Goal: Feedback & Contribution: Contribute content

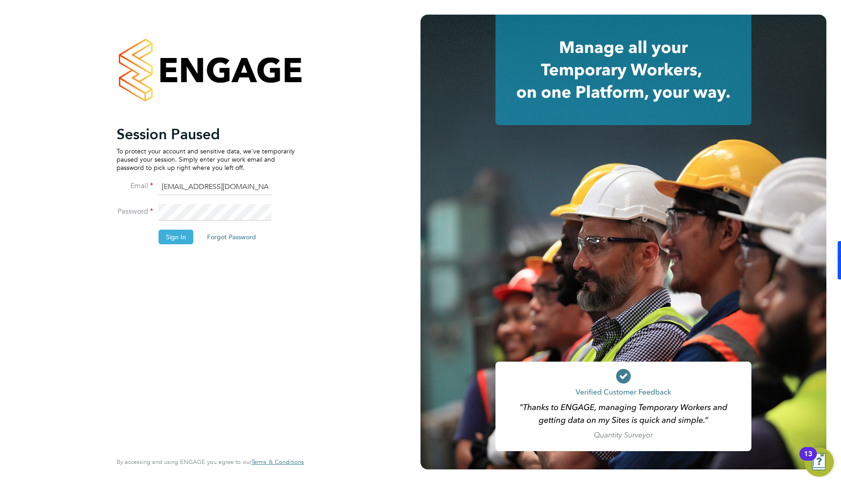
click at [171, 243] on button "Sign In" at bounding box center [176, 237] width 35 height 15
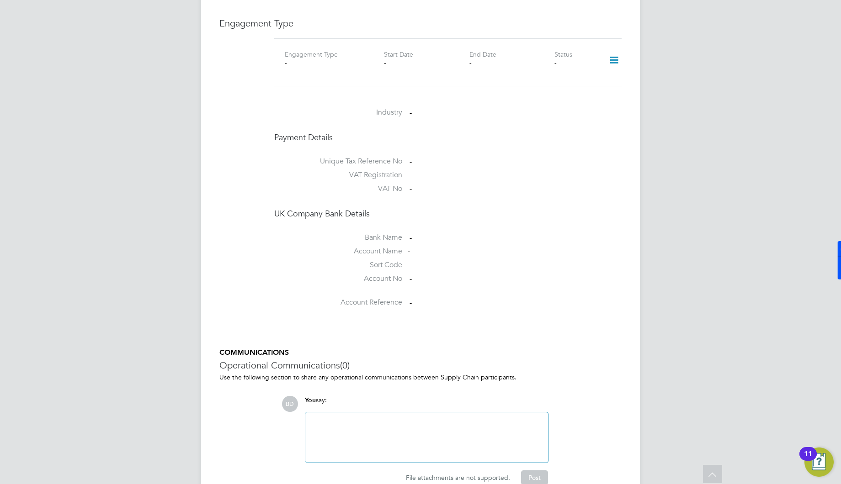
scroll to position [634, 0]
click at [616, 52] on icon at bounding box center [614, 60] width 16 height 21
click at [581, 86] on li "Add Engagement Type" at bounding box center [568, 89] width 104 height 13
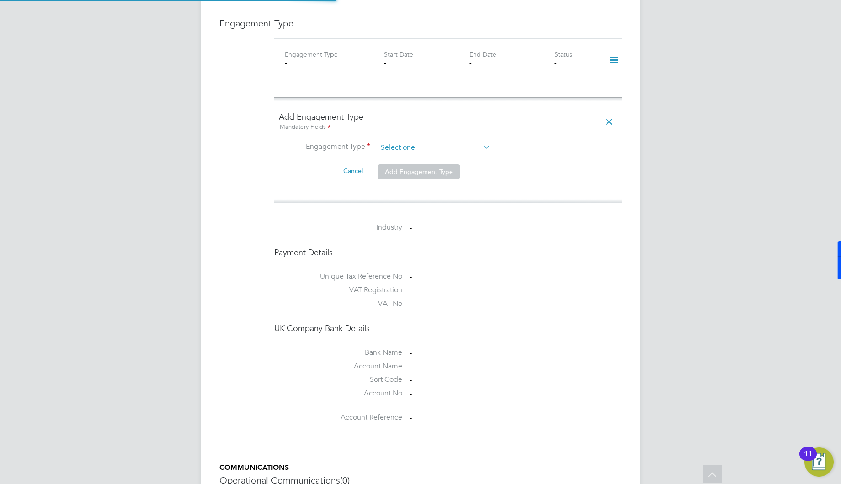
click at [424, 142] on input at bounding box center [433, 148] width 113 height 13
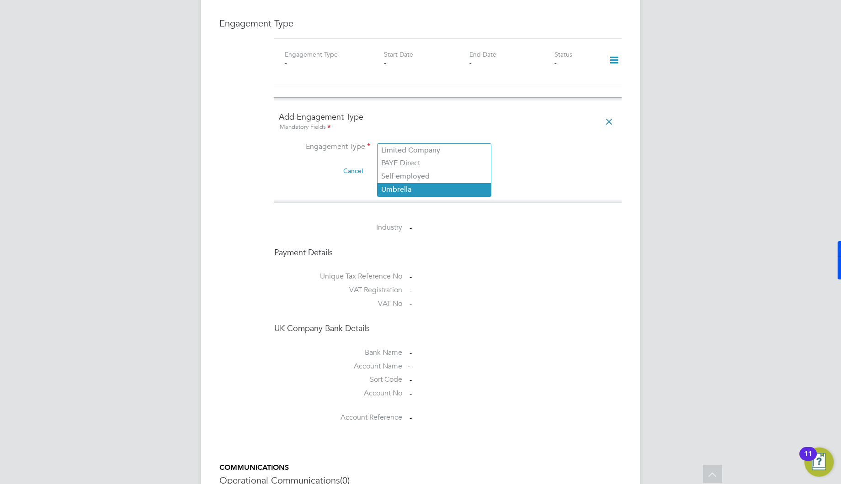
click at [406, 186] on li "Umbrella" at bounding box center [433, 189] width 113 height 13
type input "Umbrella"
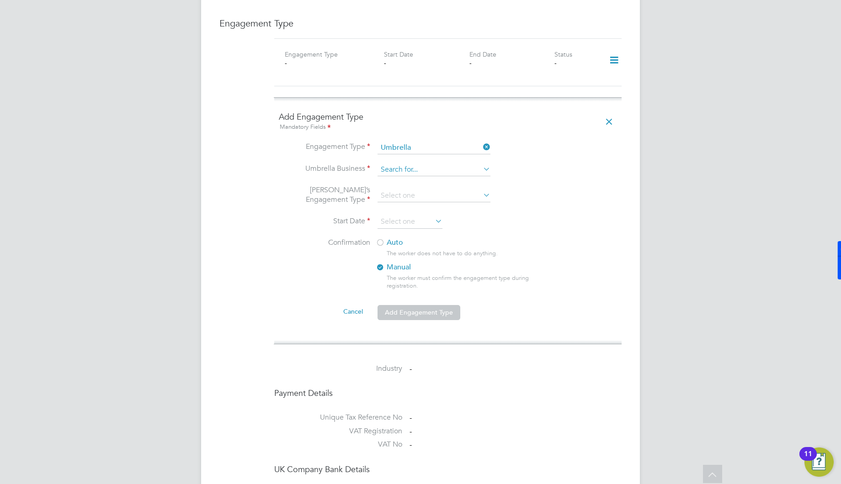
click at [393, 164] on input at bounding box center [433, 170] width 113 height 13
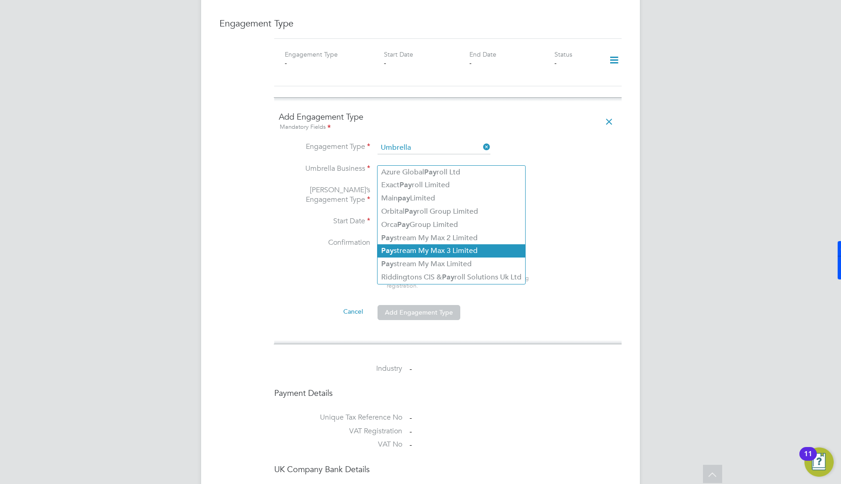
click at [433, 253] on li "Pay stream My Max 3 Limited" at bounding box center [451, 251] width 148 height 13
type input "Paystream My Max 3 Limited"
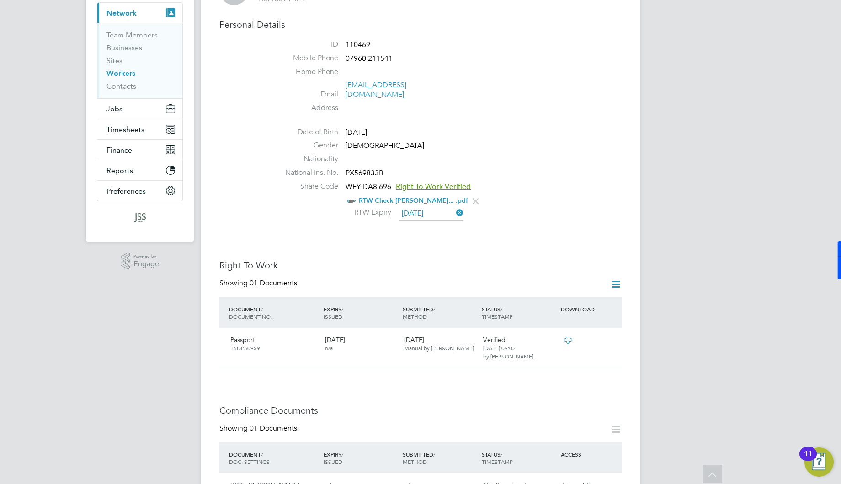
scroll to position [0, 0]
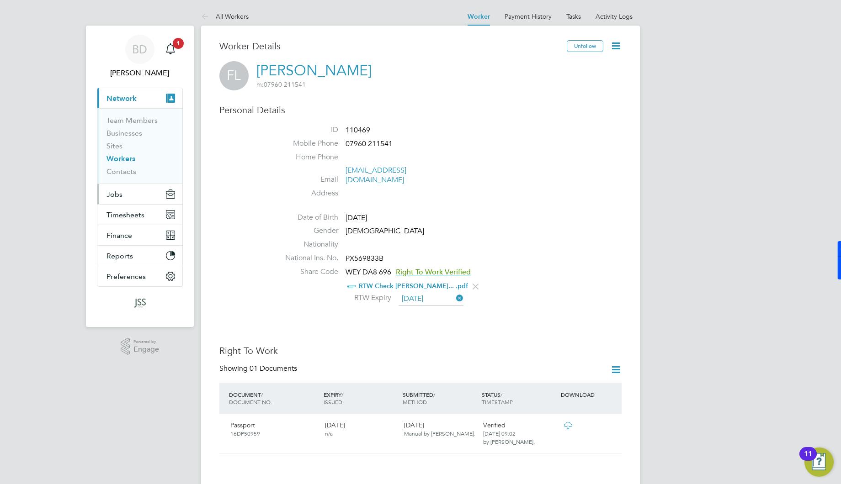
click at [119, 190] on span "Jobs" at bounding box center [114, 194] width 16 height 9
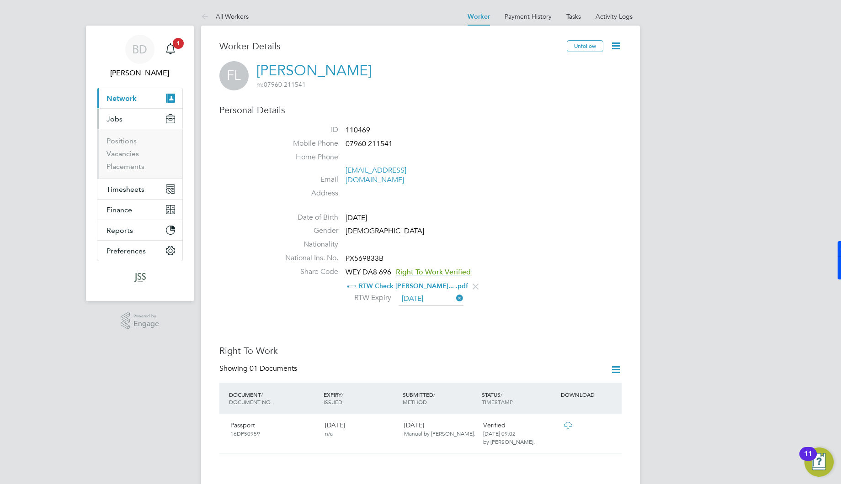
click at [136, 98] on span "Network" at bounding box center [121, 98] width 30 height 9
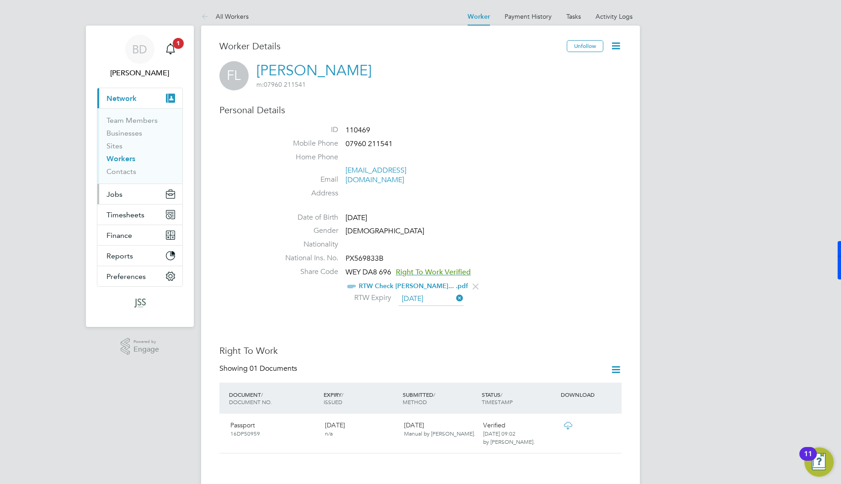
click at [128, 197] on button "Jobs" at bounding box center [139, 194] width 85 height 20
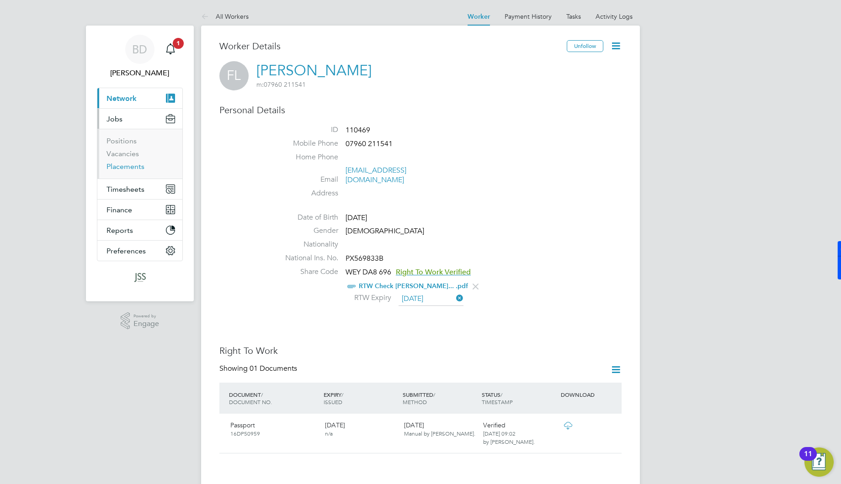
click at [127, 168] on link "Placements" at bounding box center [125, 166] width 38 height 9
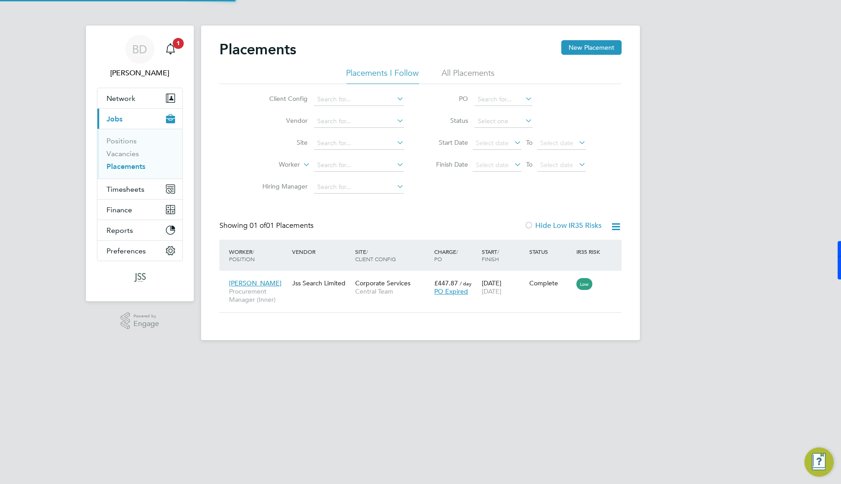
scroll to position [9, 43]
click at [318, 302] on div "Mike Addae Procurement Manager (Inner) Jss Search Limited Corporate Services Ce…" at bounding box center [420, 292] width 402 height 42
click at [248, 284] on span "Mike Addae" at bounding box center [255, 283] width 53 height 8
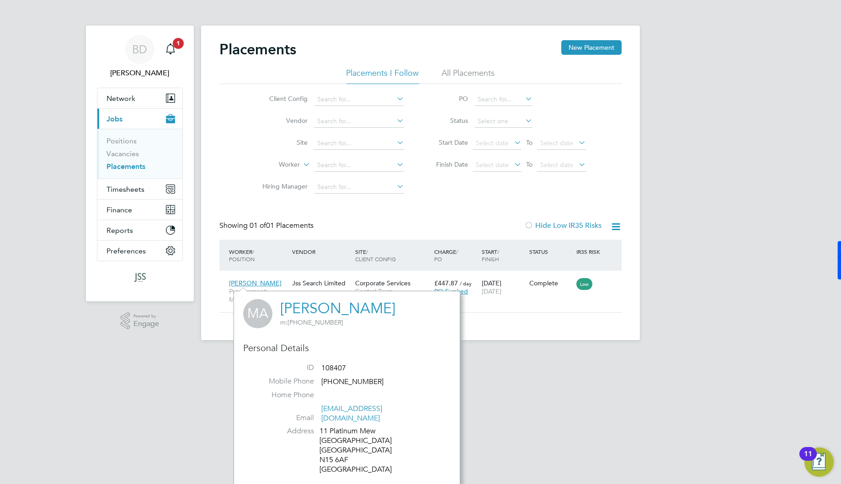
click at [335, 305] on link "Mike Addae" at bounding box center [337, 309] width 115 height 18
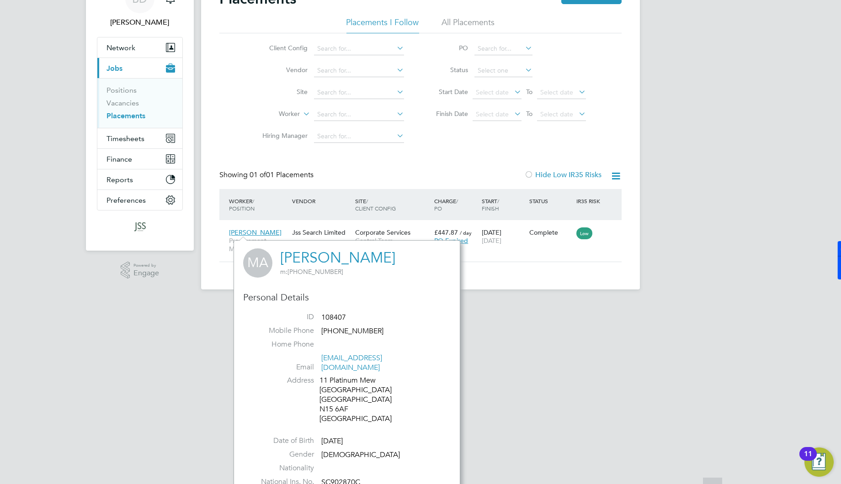
scroll to position [53, 0]
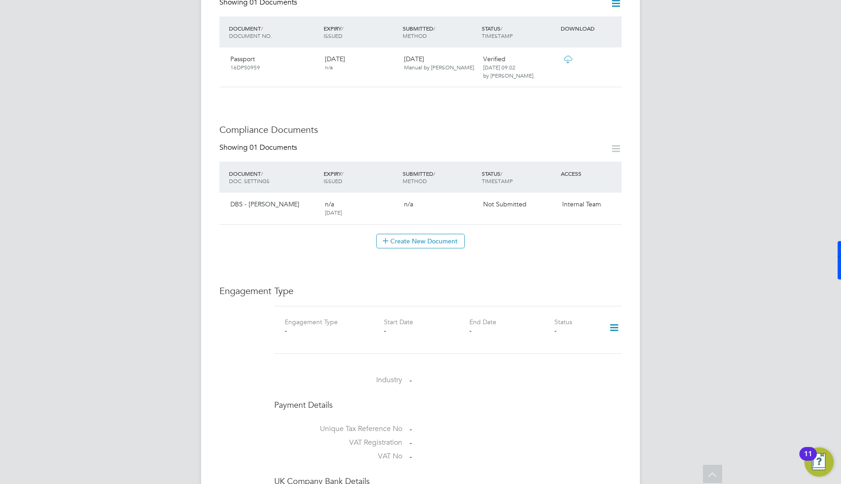
scroll to position [366, 0]
click at [611, 319] on icon at bounding box center [614, 329] width 16 height 21
click at [579, 361] on li "Add Engagement Type" at bounding box center [568, 357] width 104 height 13
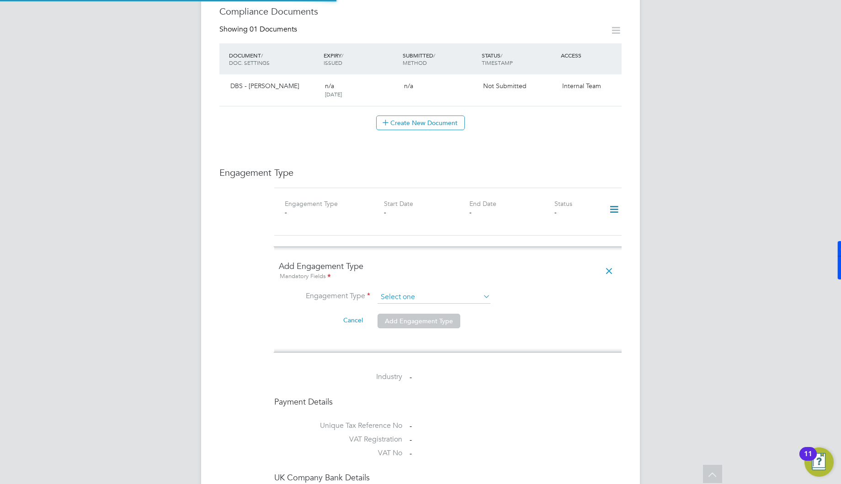
scroll to position [495, 0]
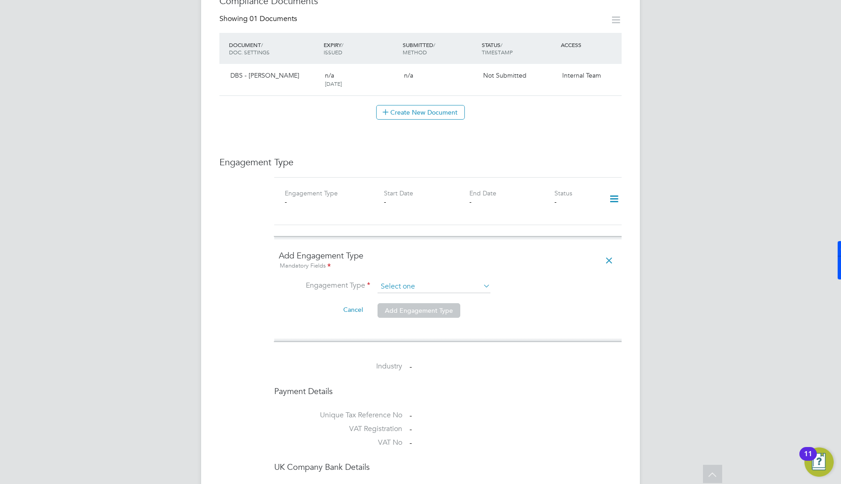
click at [414, 281] on input at bounding box center [433, 287] width 113 height 13
click at [415, 325] on li "Umbrella" at bounding box center [433, 328] width 113 height 13
type input "Umbrella"
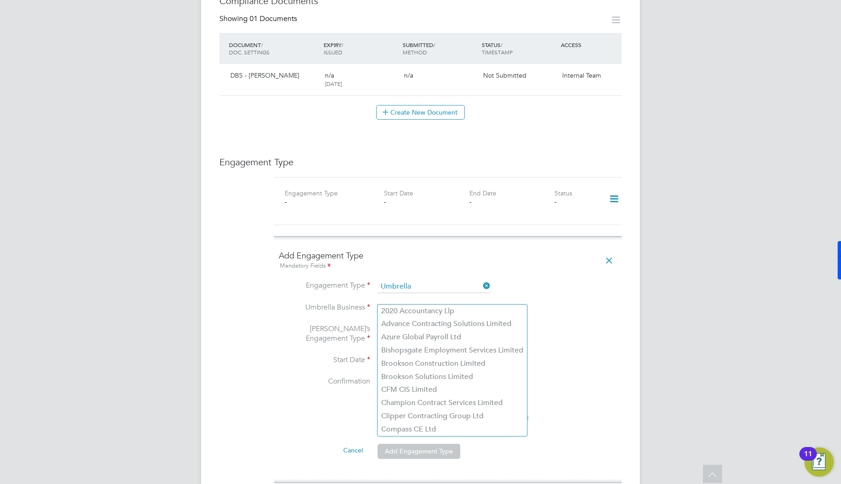
click at [415, 303] on input at bounding box center [433, 309] width 113 height 13
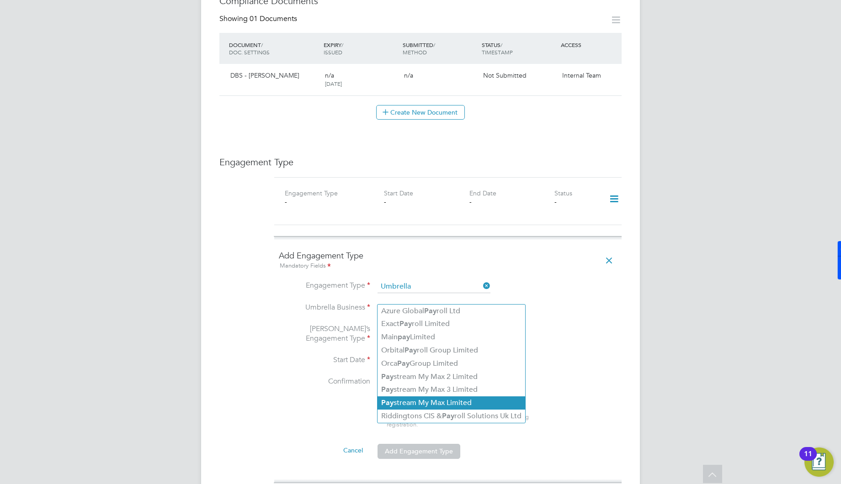
click at [456, 405] on li "Pay stream My Max Limited" at bounding box center [451, 403] width 148 height 13
type input "Paystream My Max Limited"
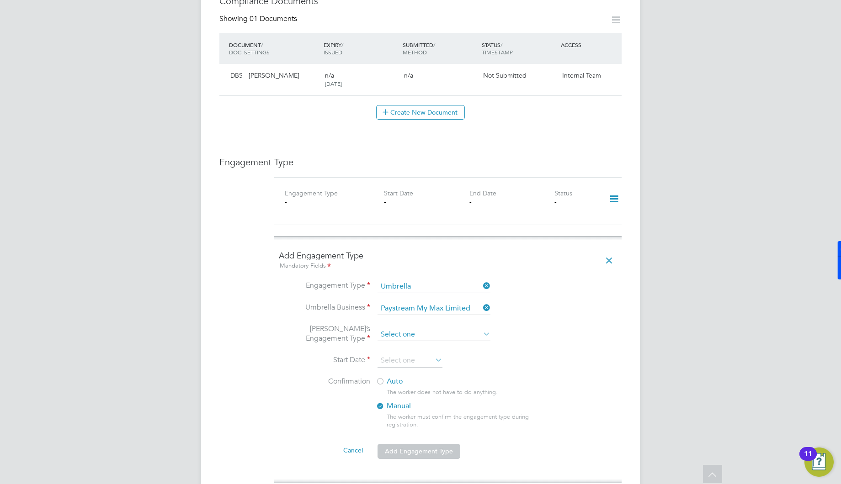
click at [409, 329] on input at bounding box center [433, 335] width 113 height 13
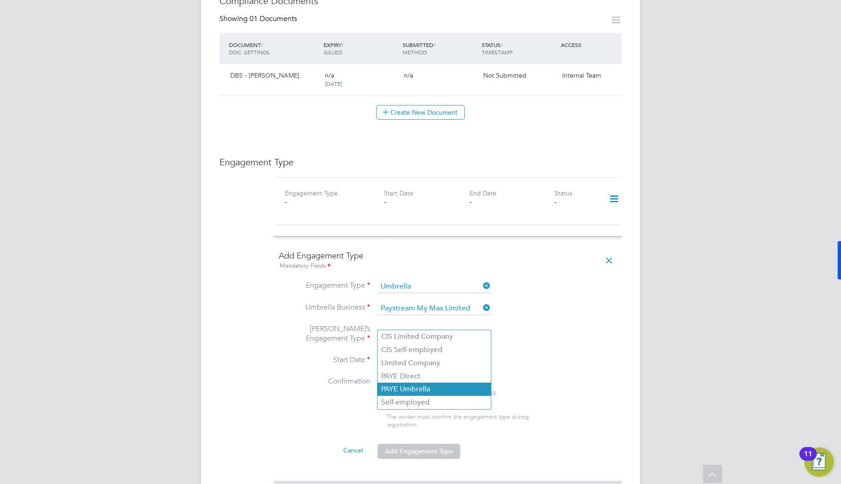
click at [446, 387] on li "PAYE Umbrella" at bounding box center [433, 389] width 113 height 13
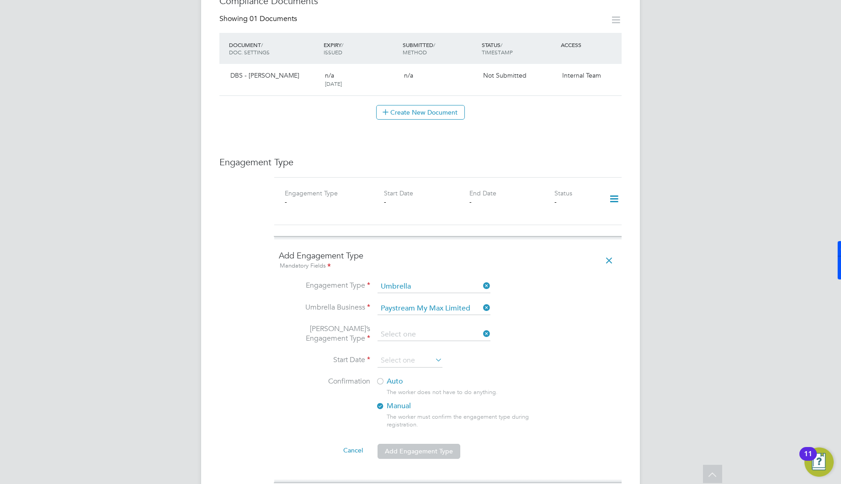
type input "PAYE Umbrella"
click at [399, 342] on li "Umbrella’s Engagement Type PAYE Umbrella" at bounding box center [448, 339] width 338 height 30
click at [399, 354] on input at bounding box center [409, 361] width 65 height 14
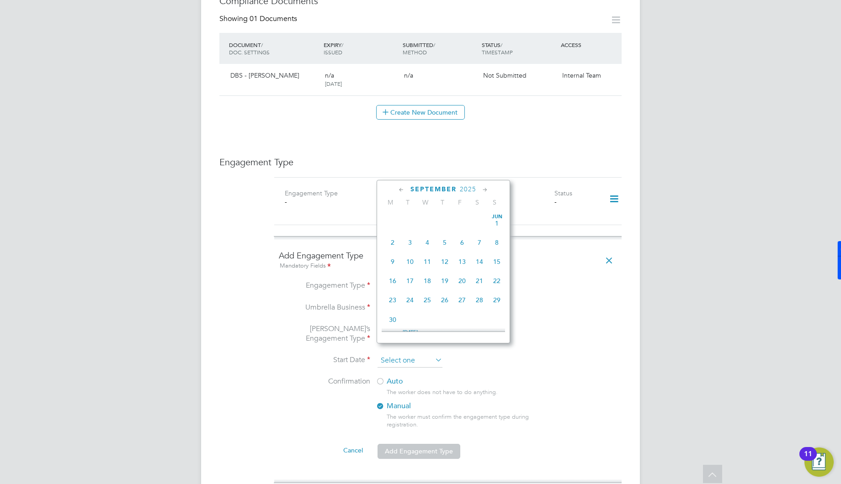
scroll to position [274, 0]
click at [389, 286] on span "8" at bounding box center [392, 276] width 17 height 17
type input "08 Sep 2025"
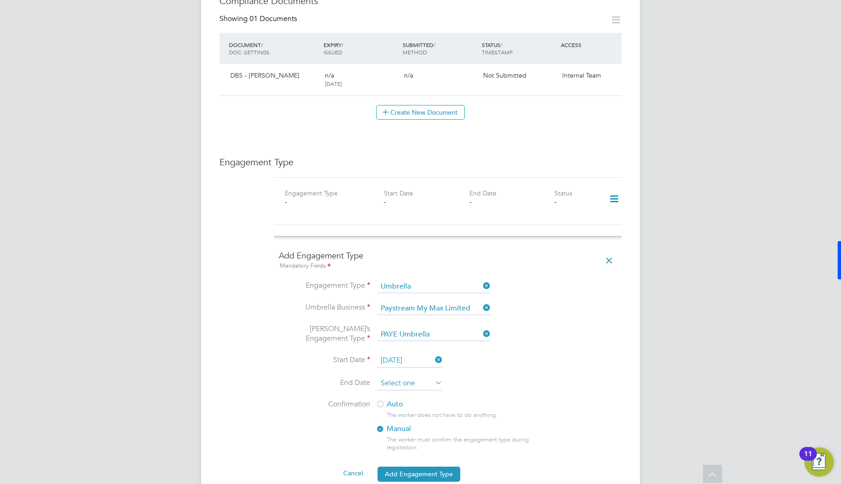
click at [425, 377] on input at bounding box center [409, 384] width 65 height 14
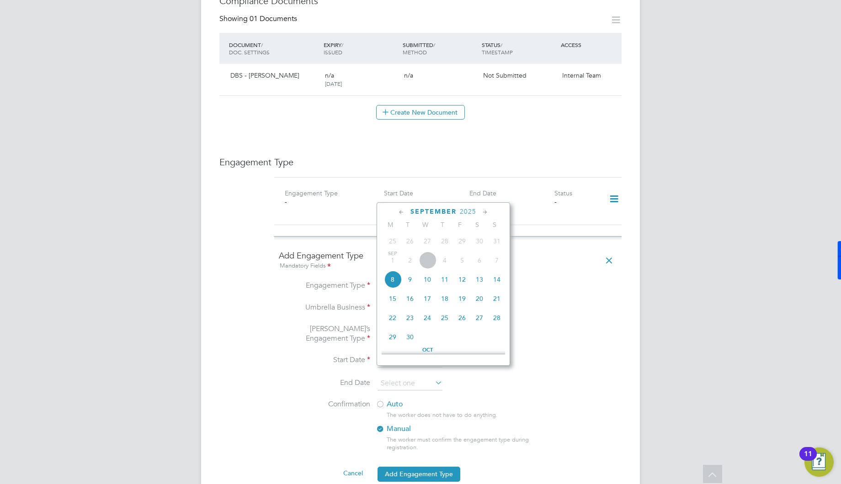
click at [485, 209] on icon at bounding box center [485, 212] width 9 height 10
click at [428, 322] on span "31" at bounding box center [427, 313] width 17 height 17
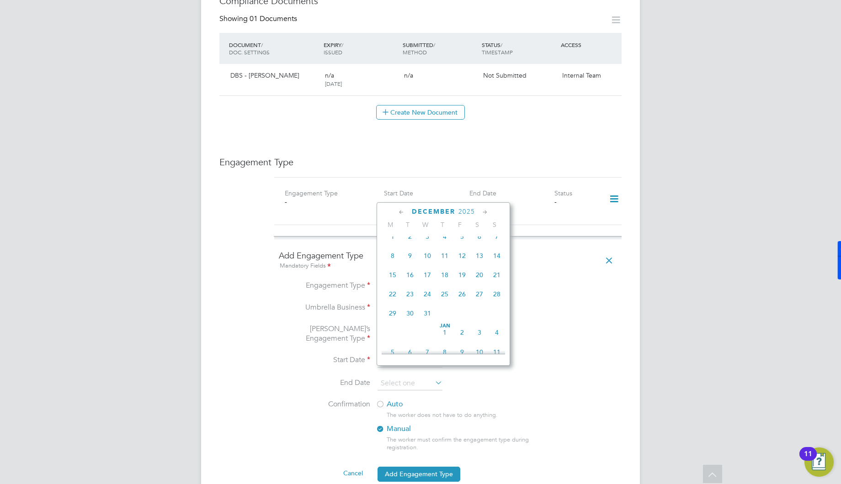
type input "[DATE]"
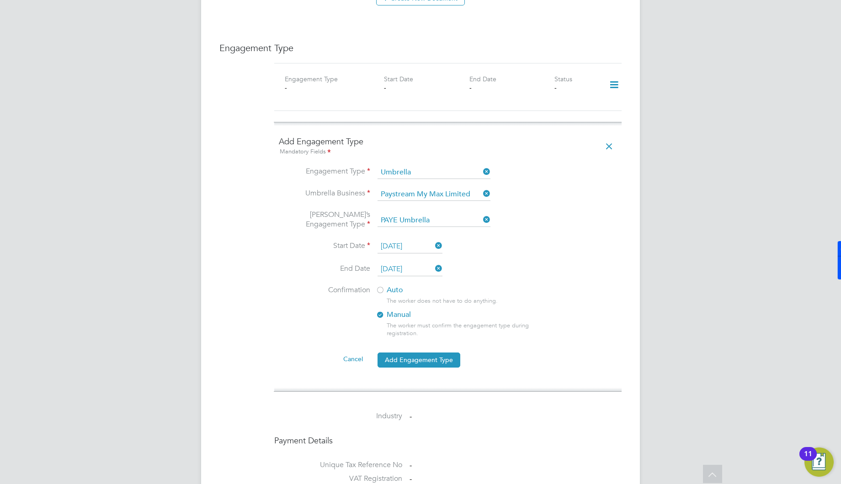
scroll to position [610, 0]
click at [388, 285] on label "Auto" at bounding box center [458, 290] width 165 height 10
click at [447, 352] on button "Add Engagement Type" at bounding box center [418, 359] width 83 height 15
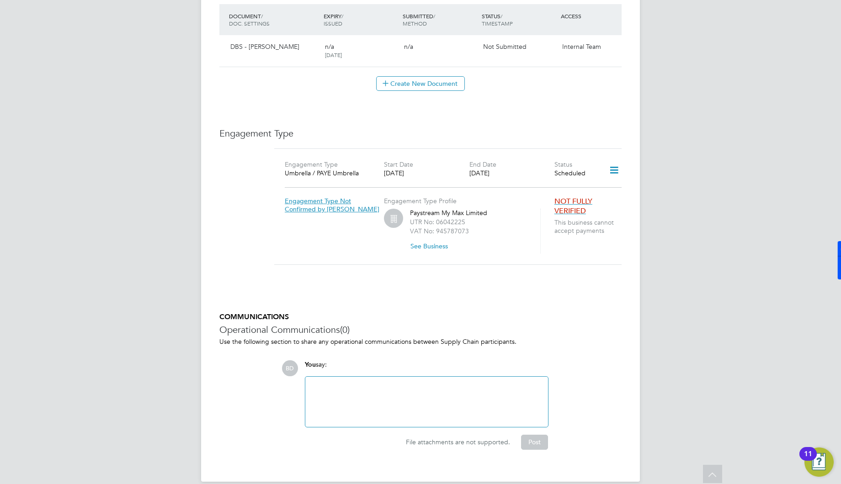
scroll to position [0, 0]
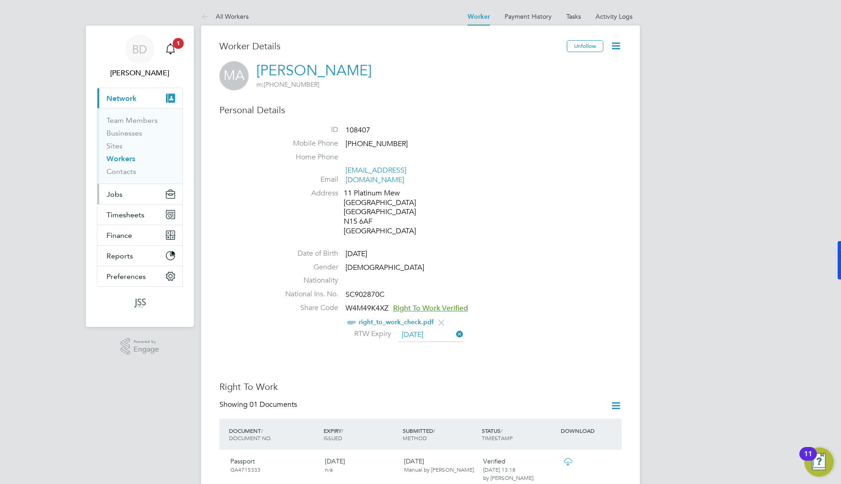
click at [134, 201] on button "Jobs" at bounding box center [139, 194] width 85 height 20
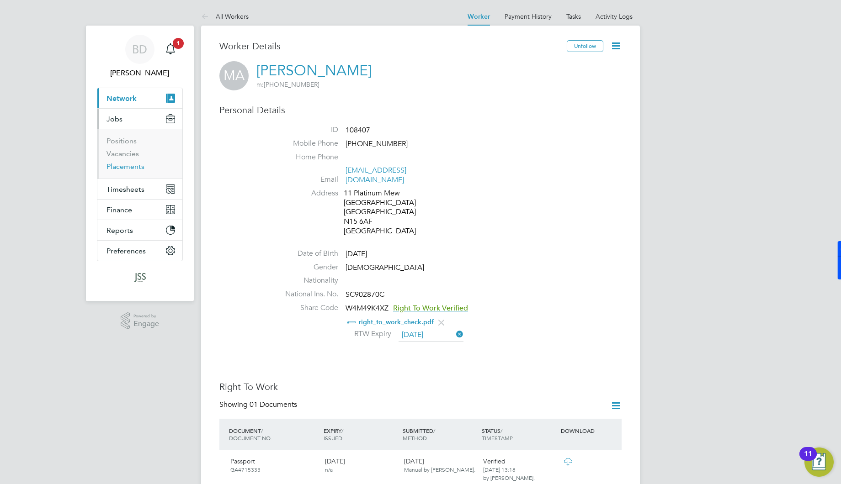
click at [138, 170] on link "Placements" at bounding box center [125, 166] width 38 height 9
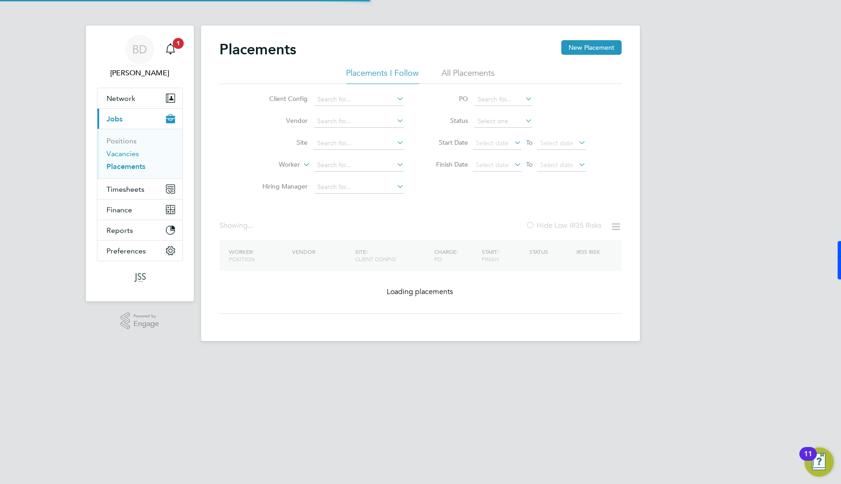
click at [122, 151] on link "Vacancies" at bounding box center [122, 153] width 32 height 9
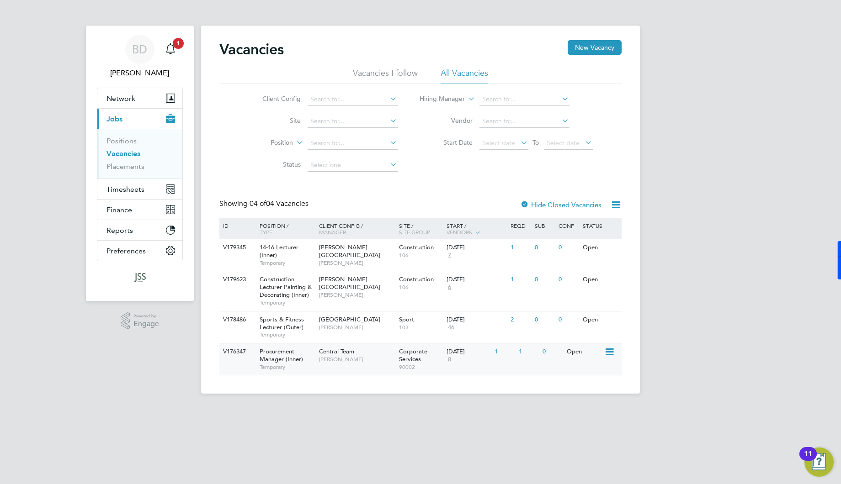
click at [317, 353] on div "Central Team Davinia Wynne" at bounding box center [357, 356] width 80 height 24
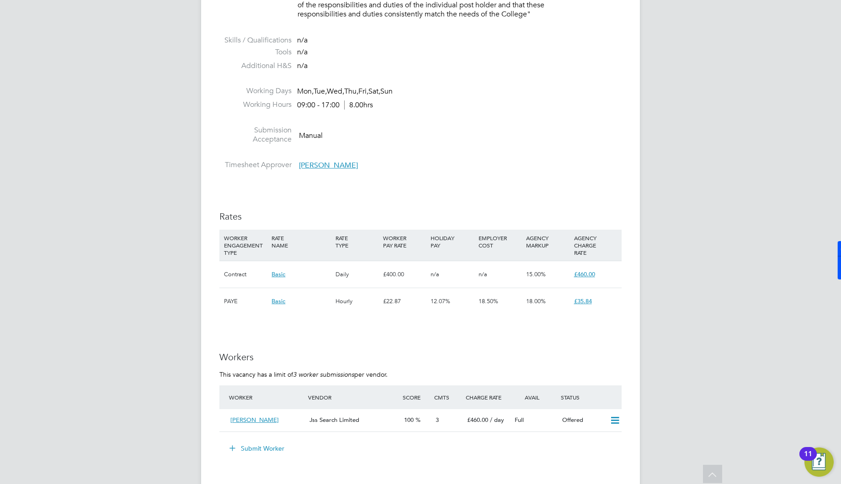
scroll to position [1637, 0]
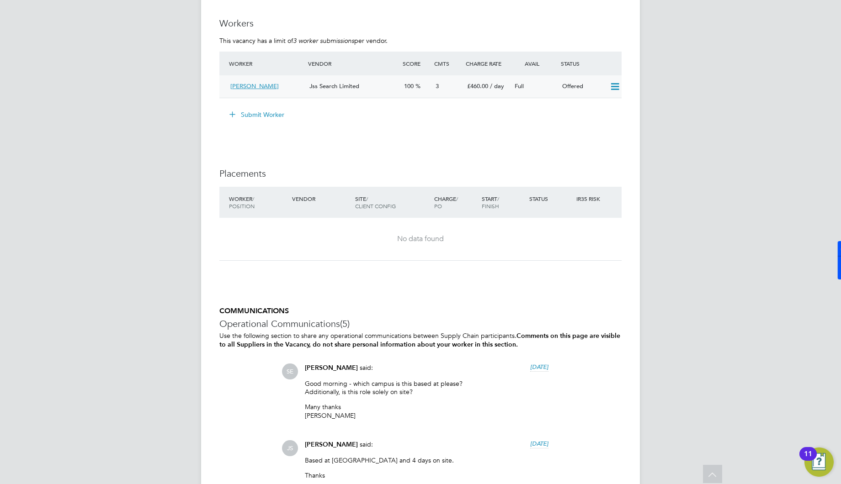
click at [258, 89] on div "[PERSON_NAME]" at bounding box center [266, 86] width 79 height 15
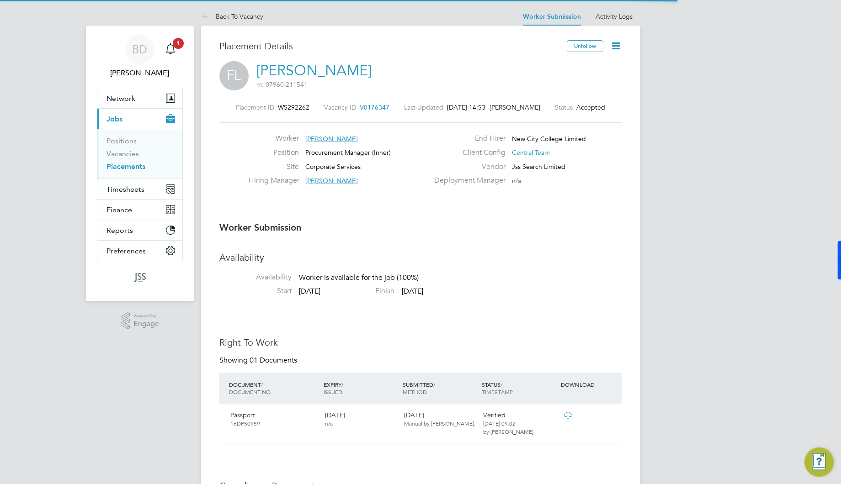
scroll to position [5, 4]
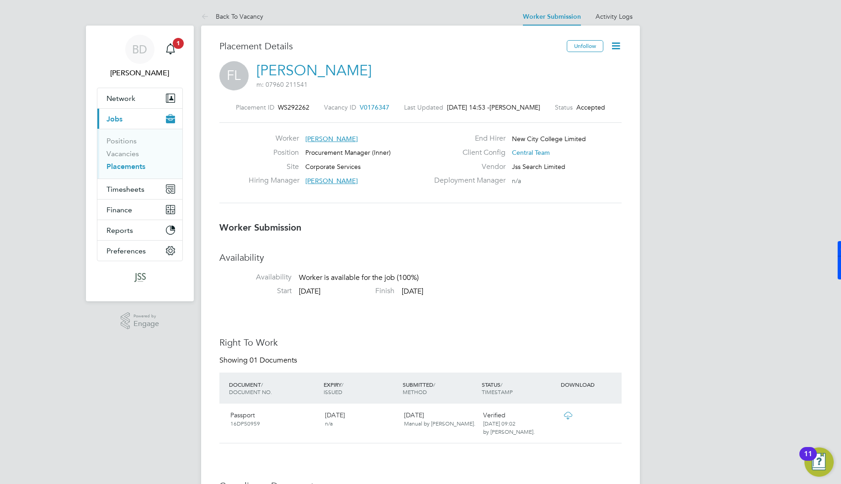
click at [614, 47] on icon at bounding box center [615, 45] width 11 height 11
click at [570, 224] on h3 "Worker Submission" at bounding box center [420, 228] width 402 height 12
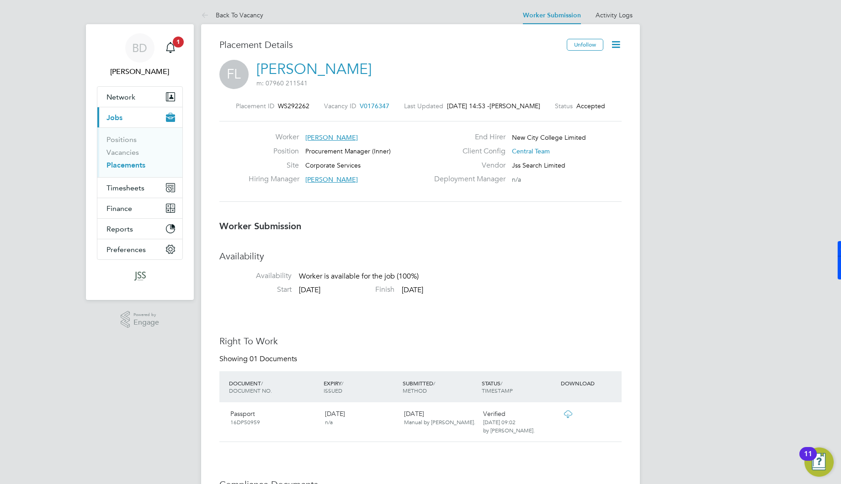
click at [620, 44] on icon at bounding box center [615, 44] width 11 height 11
click at [581, 66] on li "Edit Worker Submission e" at bounding box center [577, 66] width 85 height 13
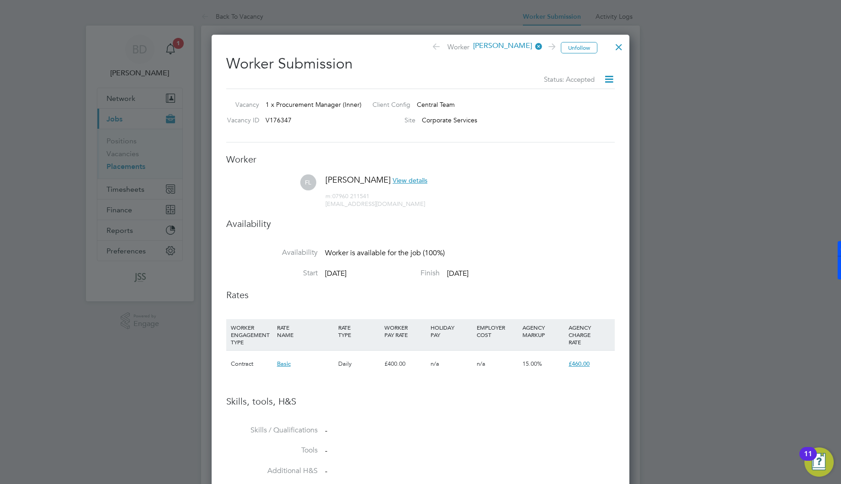
click at [619, 52] on div at bounding box center [619, 45] width 16 height 16
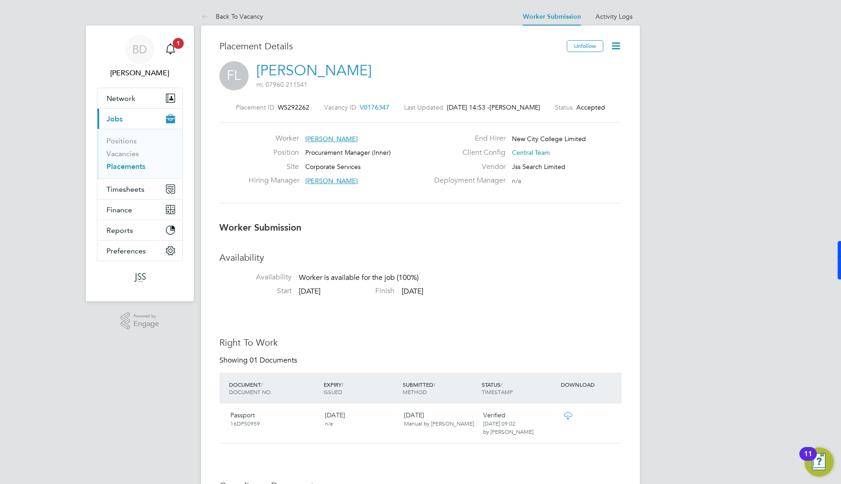
click at [329, 73] on link "[PERSON_NAME]" at bounding box center [313, 71] width 115 height 18
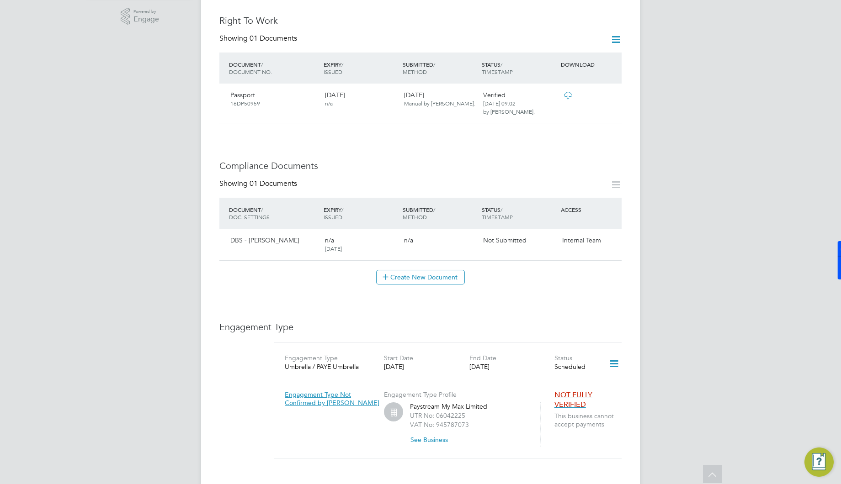
scroll to position [343, 0]
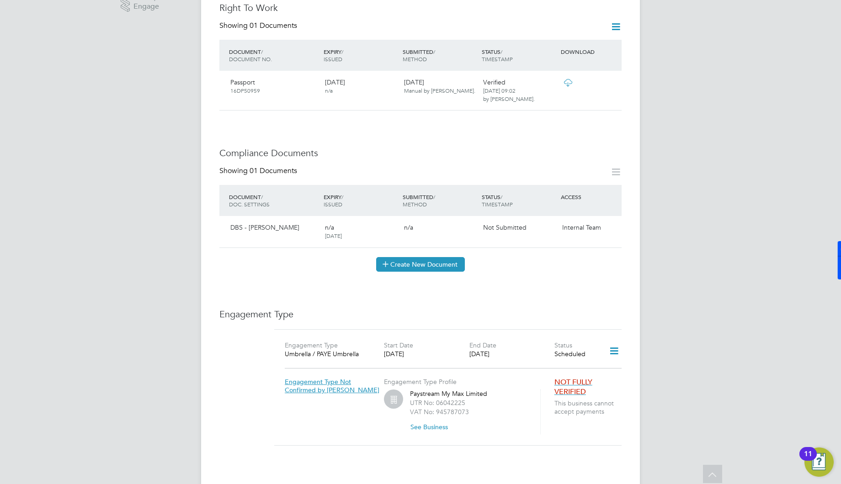
click at [420, 257] on button "Create New Document" at bounding box center [420, 264] width 89 height 15
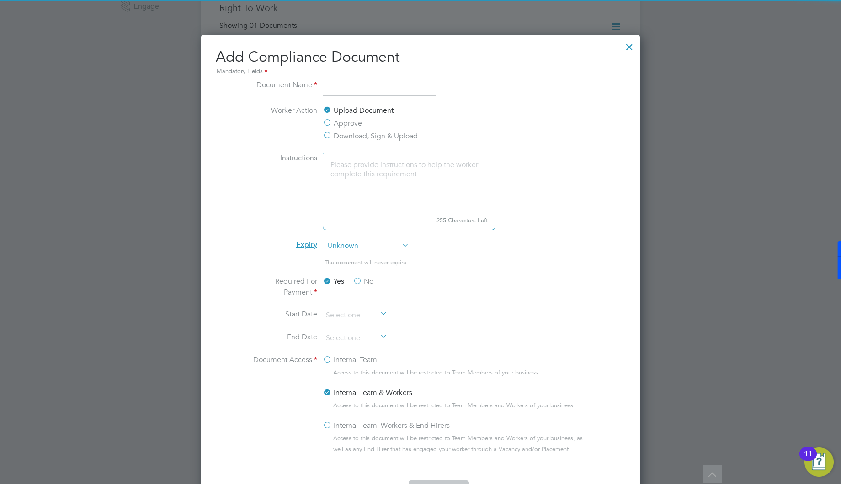
scroll to position [478, 439]
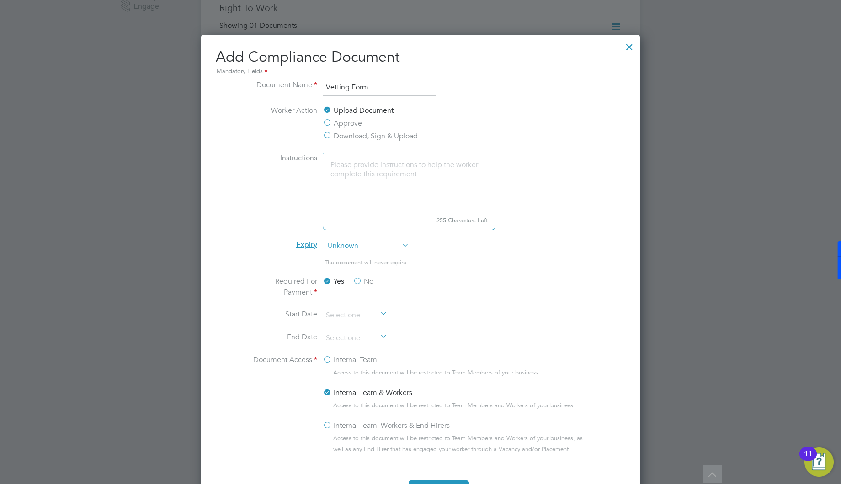
type input "Vetting Form"
click at [407, 196] on textarea at bounding box center [409, 183] width 173 height 61
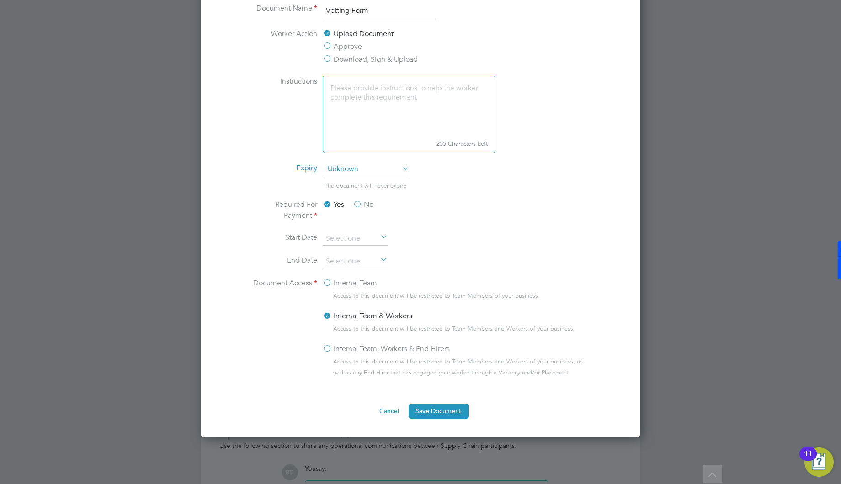
scroll to position [441, 0]
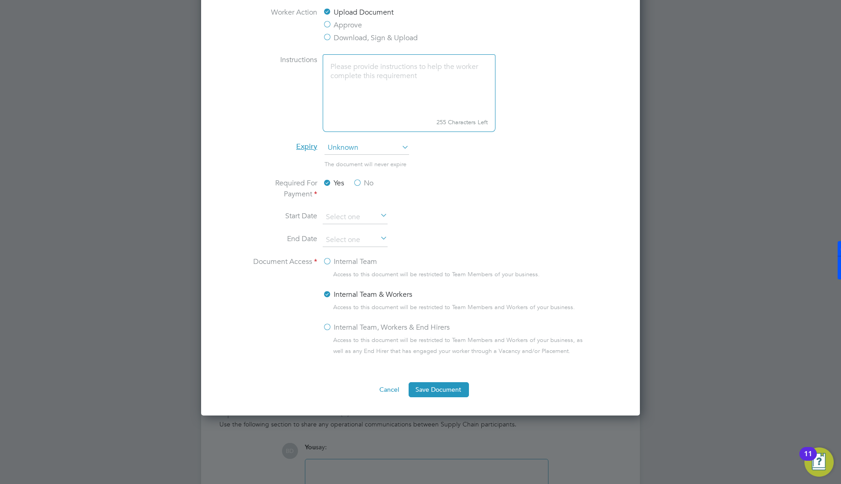
click at [356, 183] on label "No" at bounding box center [363, 183] width 21 height 11
click at [0, 0] on input "No" at bounding box center [0, 0] width 0 height 0
click at [343, 217] on input at bounding box center [355, 218] width 65 height 14
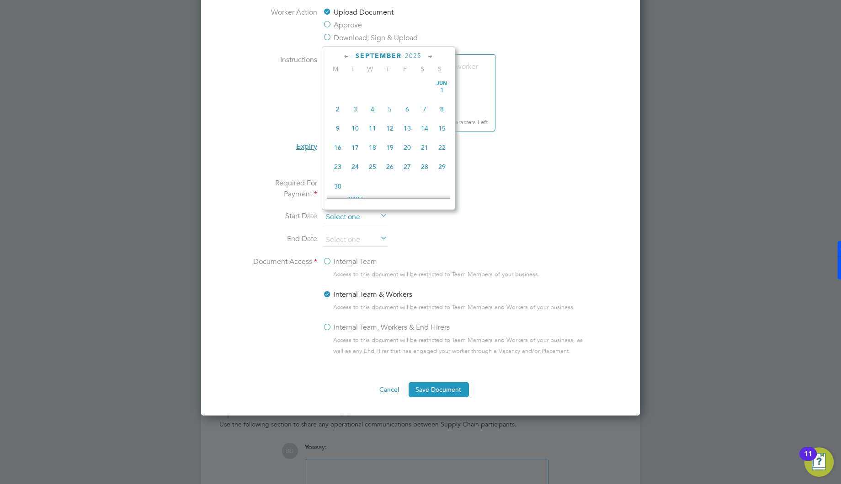
scroll to position [274, 0]
click at [340, 149] on span "8" at bounding box center [337, 143] width 17 height 17
type input "08 Sep 2025"
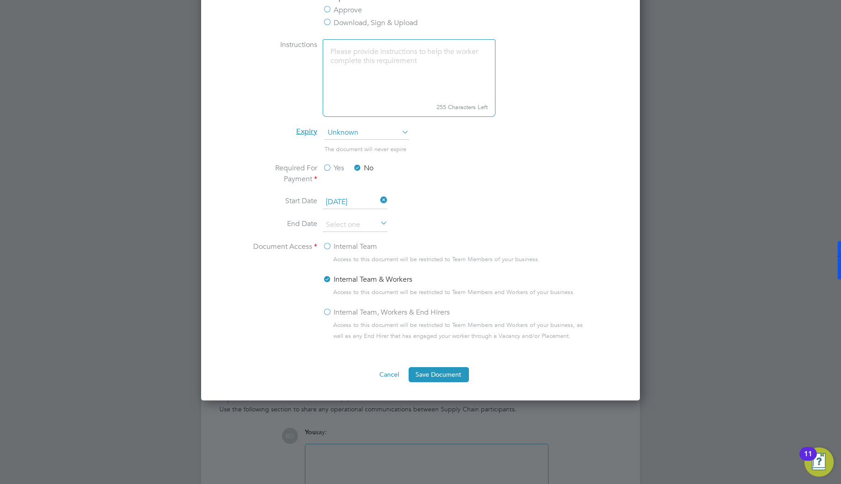
scroll to position [458, 0]
click at [363, 245] on label "Internal Team" at bounding box center [350, 245] width 54 height 11
click at [0, 0] on input "Internal Team" at bounding box center [0, 0] width 0 height 0
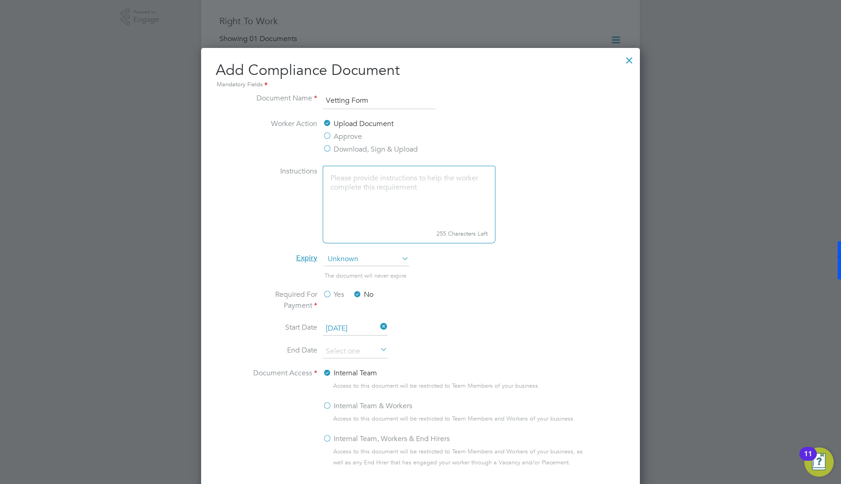
scroll to position [328, 0]
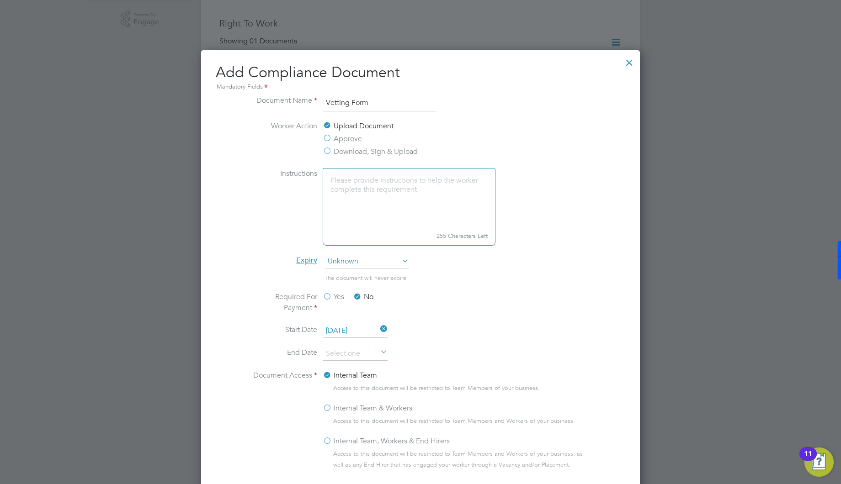
click at [346, 142] on label "Approve" at bounding box center [342, 138] width 39 height 11
click at [0, 0] on input "Approve" at bounding box center [0, 0] width 0 height 0
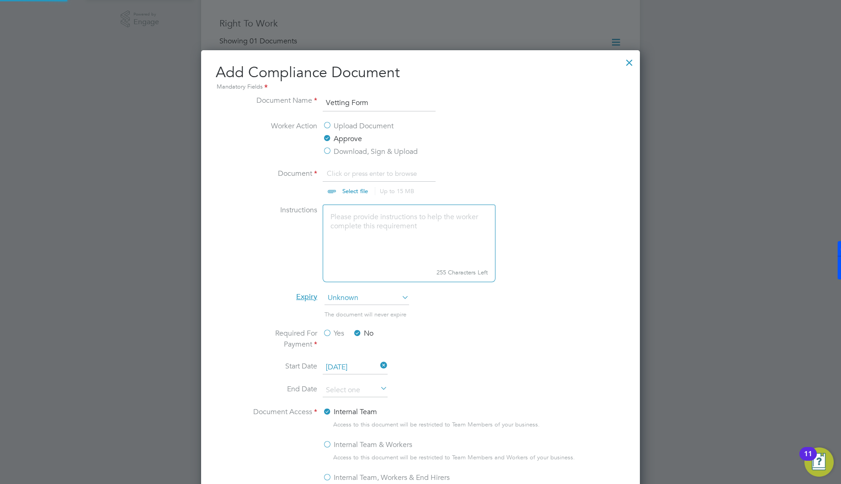
scroll to position [14, 113]
click at [347, 127] on label "Upload Document" at bounding box center [358, 126] width 71 height 11
click at [0, 0] on input "Upload Document" at bounding box center [0, 0] width 0 height 0
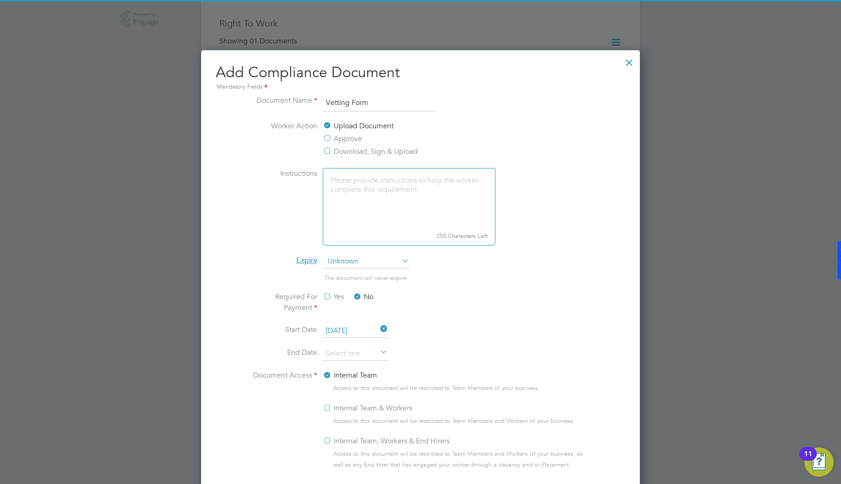
scroll to position [478, 439]
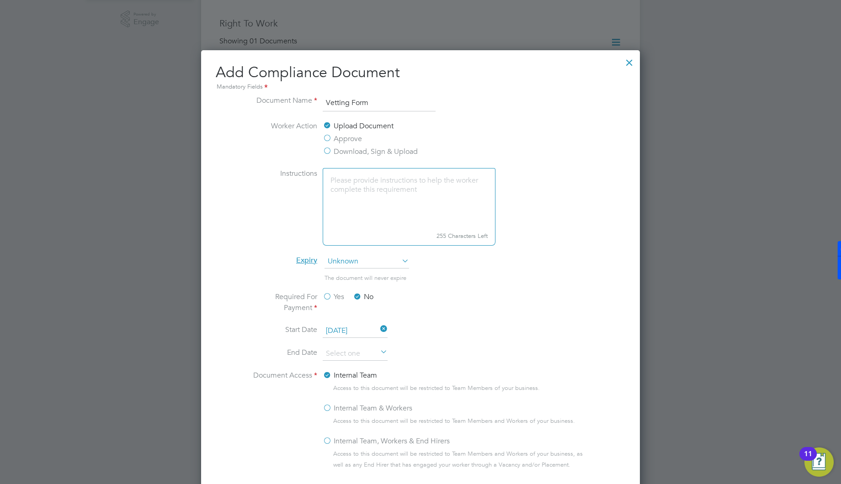
click at [345, 139] on label "Approve" at bounding box center [342, 138] width 39 height 11
click at [0, 0] on input "Approve" at bounding box center [0, 0] width 0 height 0
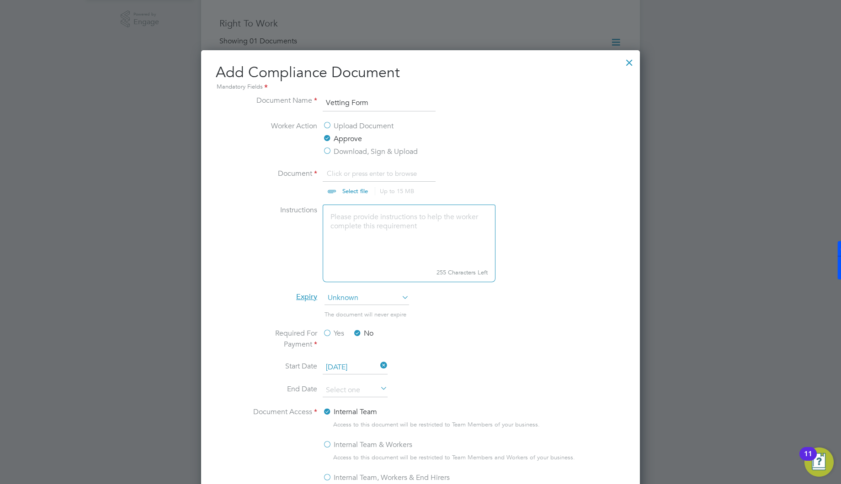
scroll to position [14, 113]
click at [347, 124] on label "Upload Document" at bounding box center [358, 126] width 71 height 11
click at [0, 0] on input "Upload Document" at bounding box center [0, 0] width 0 height 0
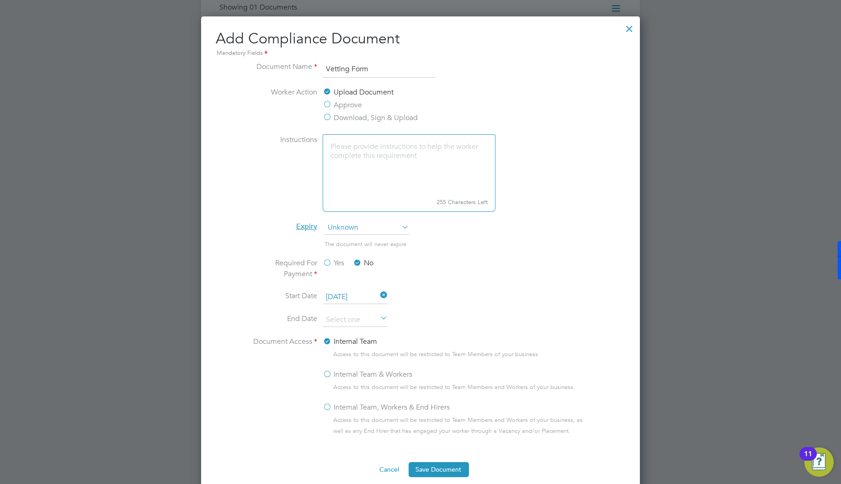
scroll to position [373, 0]
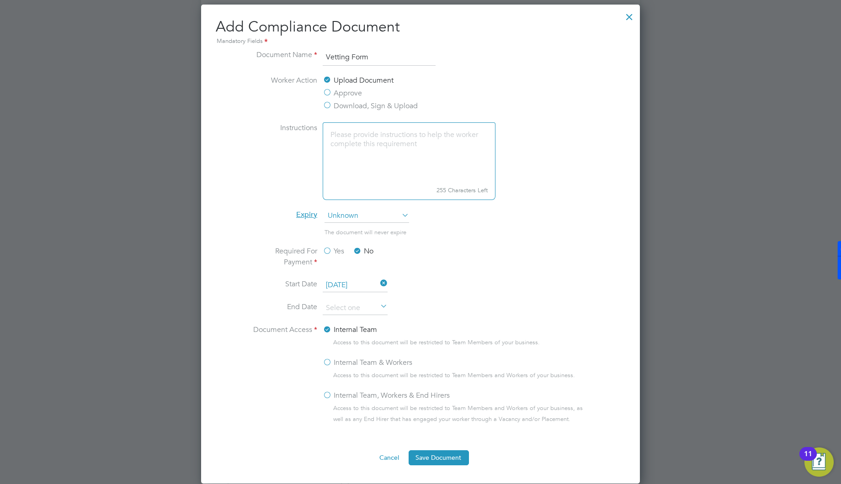
click at [394, 217] on span "Unknown" at bounding box center [366, 216] width 85 height 14
click at [398, 153] on textarea at bounding box center [409, 152] width 173 height 61
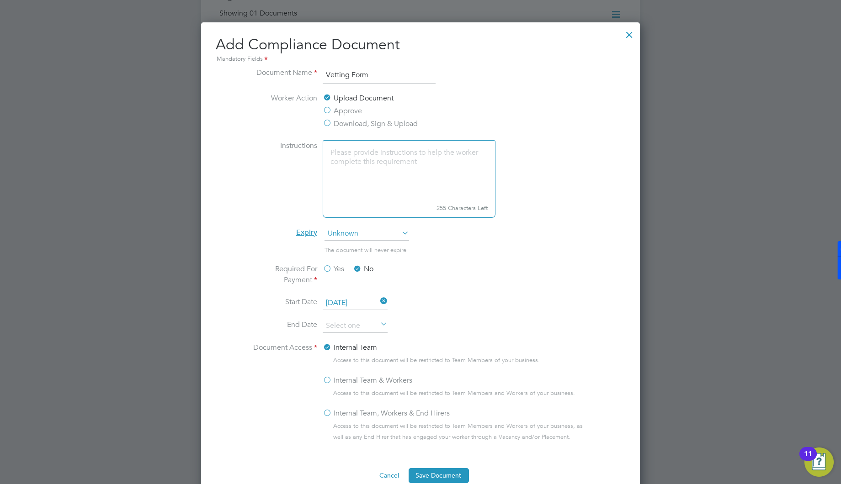
scroll to position [339, 0]
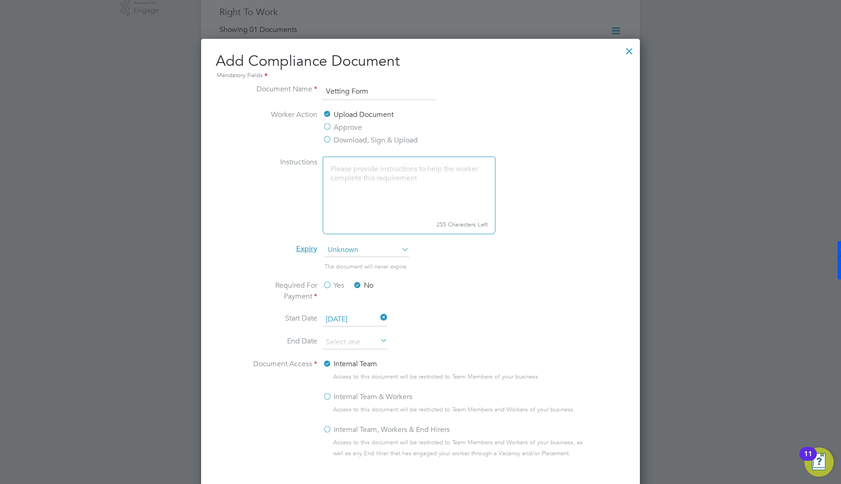
drag, startPoint x: 398, startPoint y: 154, endPoint x: 355, endPoint y: 128, distance: 50.6
click at [355, 128] on label "Approve" at bounding box center [342, 127] width 39 height 11
click at [0, 0] on input "Approve" at bounding box center [0, 0] width 0 height 0
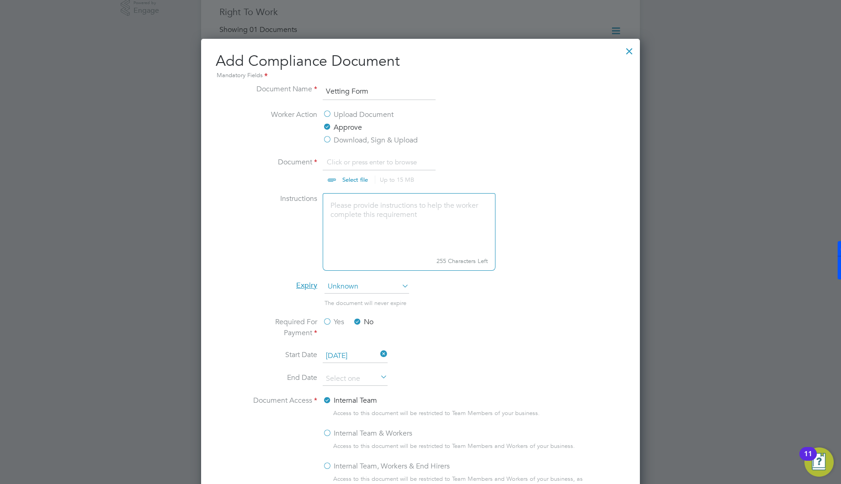
scroll to position [14, 113]
click at [352, 142] on label "Download, Sign & Upload" at bounding box center [370, 140] width 95 height 11
click at [0, 0] on input "Download, Sign & Upload" at bounding box center [0, 0] width 0 height 0
click at [360, 110] on label "Upload Document" at bounding box center [358, 114] width 71 height 11
click at [0, 0] on input "Upload Document" at bounding box center [0, 0] width 0 height 0
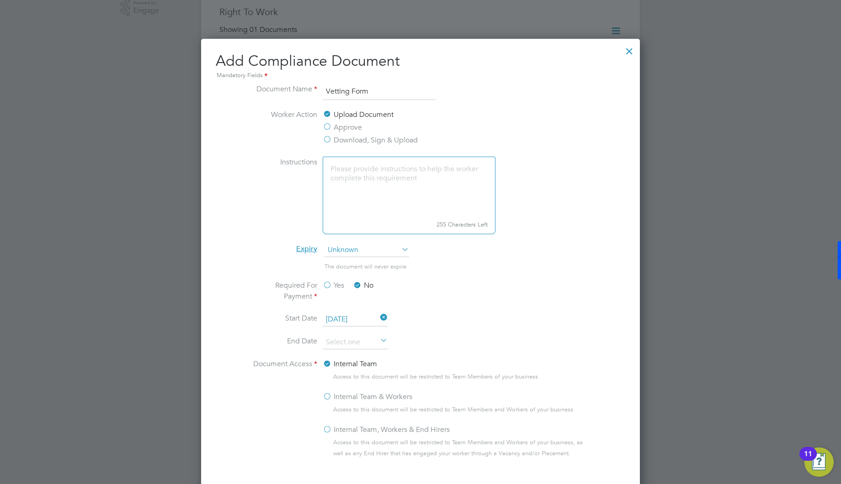
scroll to position [478, 439]
click at [345, 132] on label "Approve" at bounding box center [342, 127] width 39 height 11
click at [0, 0] on input "Approve" at bounding box center [0, 0] width 0 height 0
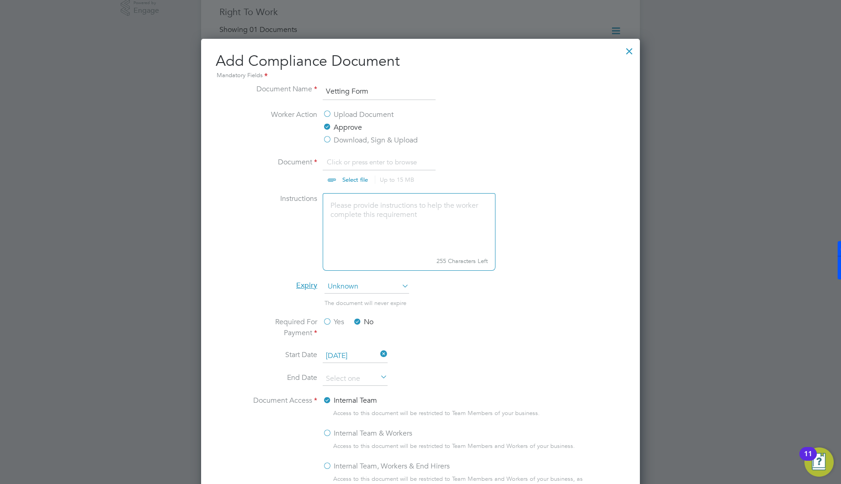
scroll to position [14, 113]
click at [363, 113] on label "Upload Document" at bounding box center [358, 114] width 71 height 11
click at [0, 0] on input "Upload Document" at bounding box center [0, 0] width 0 height 0
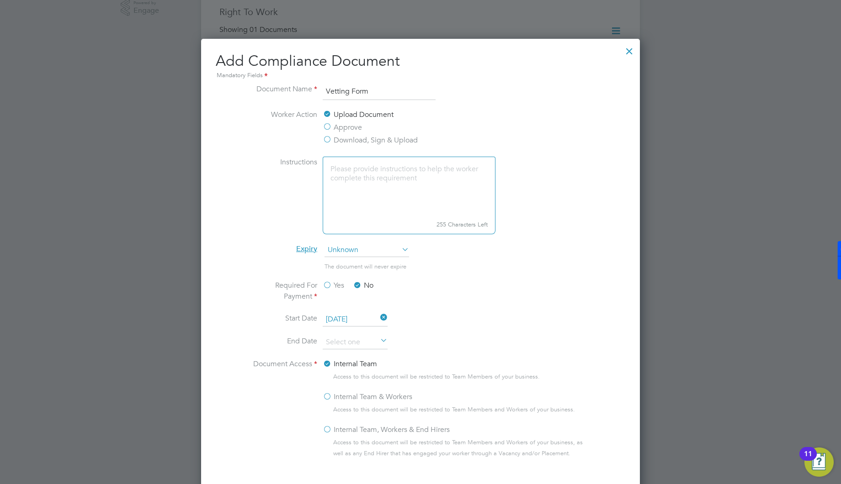
scroll to position [0, 0]
click at [353, 135] on label "Download, Sign & Upload" at bounding box center [370, 140] width 95 height 11
click at [0, 0] on input "Download, Sign & Upload" at bounding box center [0, 0] width 0 height 0
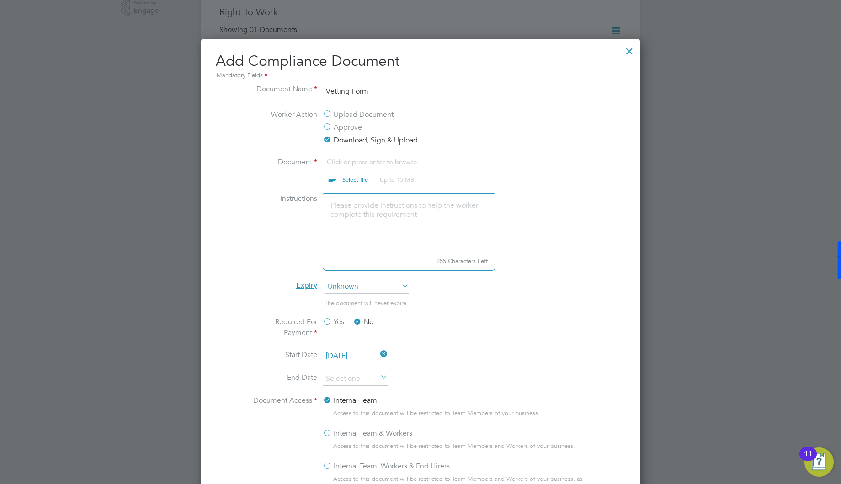
click at [354, 127] on label "Approve" at bounding box center [342, 127] width 39 height 11
click at [0, 0] on input "Approve" at bounding box center [0, 0] width 0 height 0
click at [354, 139] on label "Download, Sign & Upload" at bounding box center [370, 140] width 95 height 11
click at [0, 0] on input "Download, Sign & Upload" at bounding box center [0, 0] width 0 height 0
click at [354, 125] on label "Approve" at bounding box center [342, 127] width 39 height 11
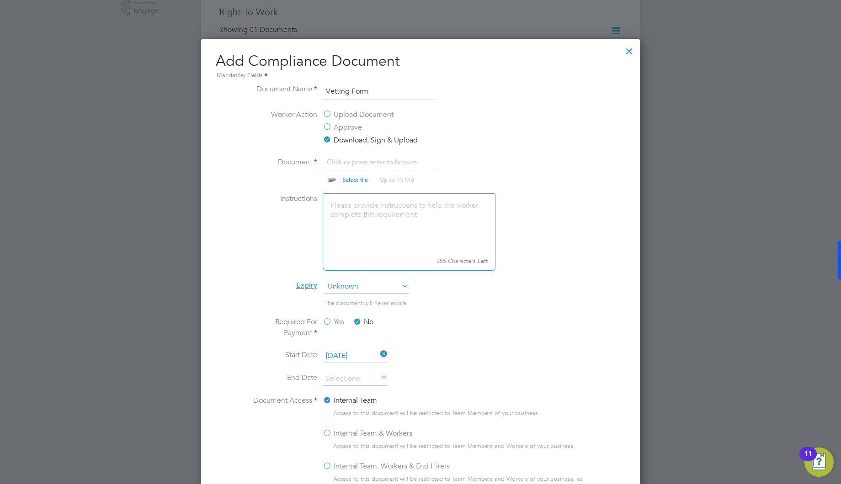
click at [0, 0] on input "Approve" at bounding box center [0, 0] width 0 height 0
click at [363, 162] on input "file" at bounding box center [364, 170] width 144 height 27
type input "C:\fakepath\Candidate Vetting Form - Franck Lepelletier (NCC) 2.docx"
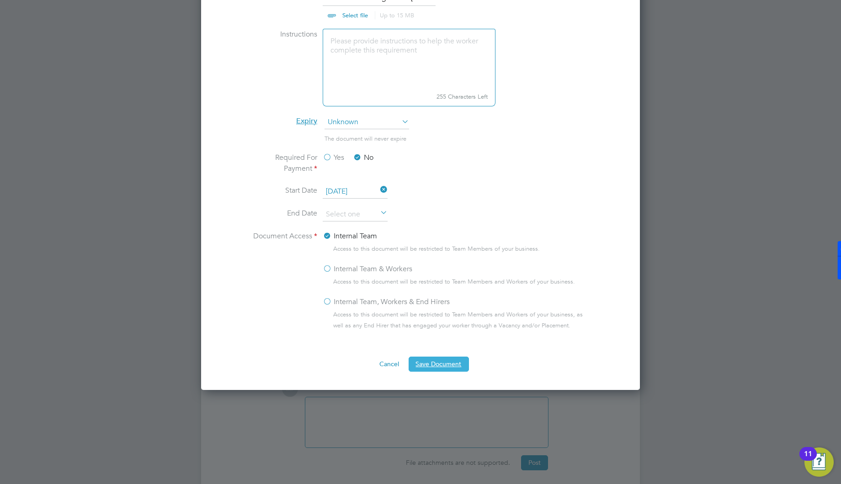
click at [431, 358] on button "Save Document" at bounding box center [439, 364] width 60 height 15
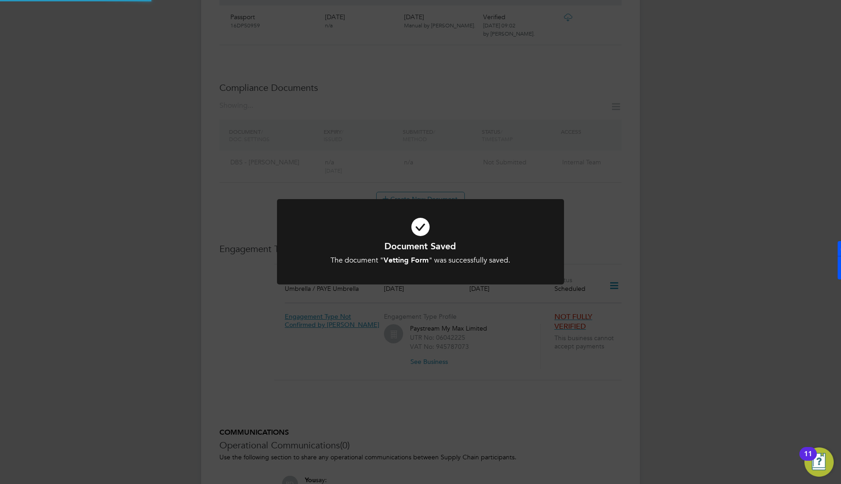
scroll to position [343, 0]
